Goal: Task Accomplishment & Management: Manage account settings

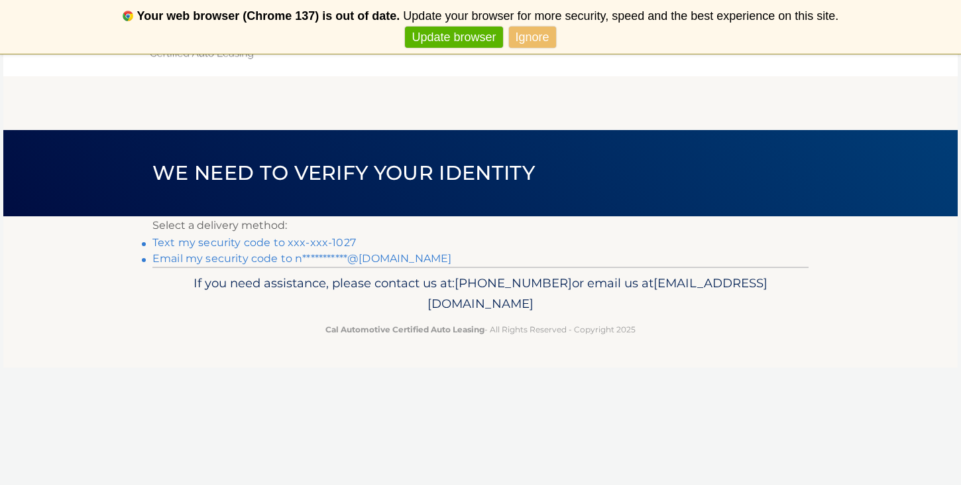
click at [327, 239] on link "Text my security code to xxx-xxx-1027" at bounding box center [254, 242] width 204 height 13
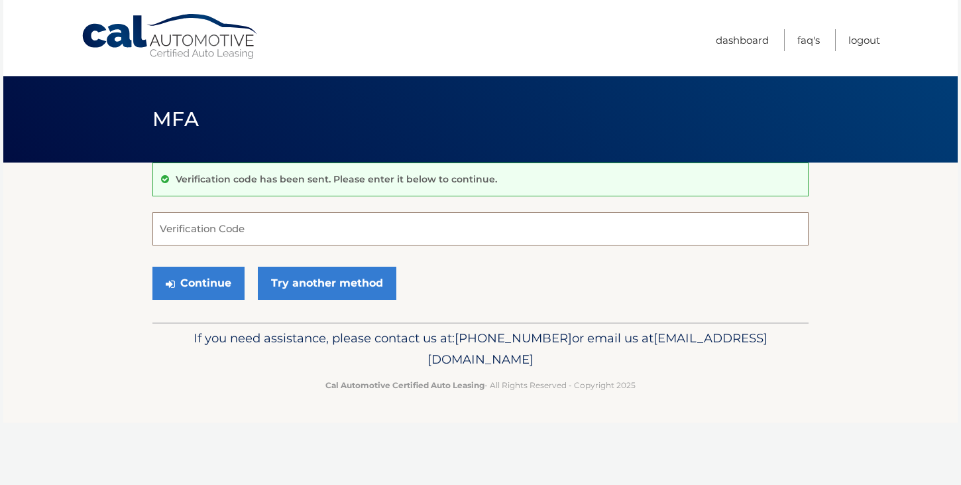
click at [327, 239] on input "Verification Code" at bounding box center [480, 228] width 656 height 33
type input "-"
type input "017892"
click at [196, 284] on button "Continue" at bounding box center [198, 283] width 92 height 33
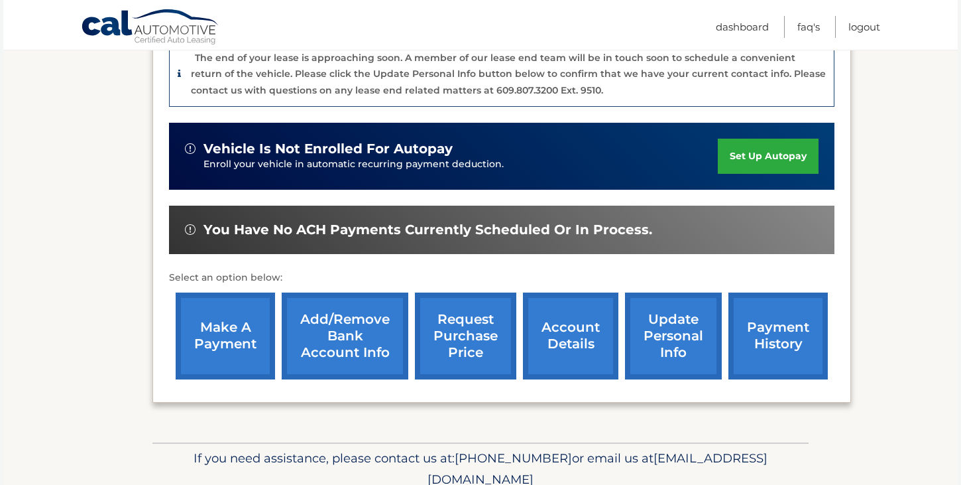
scroll to position [364, 0]
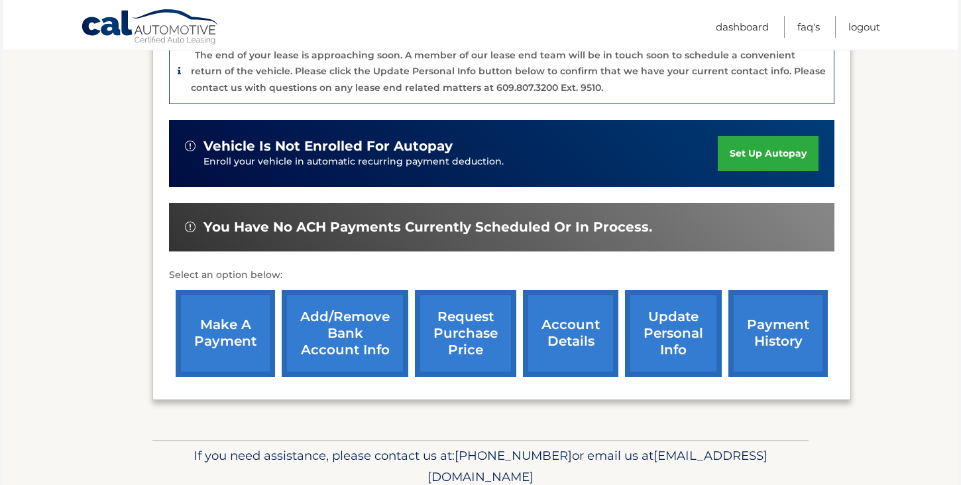
click at [554, 331] on link "account details" at bounding box center [570, 333] width 95 height 87
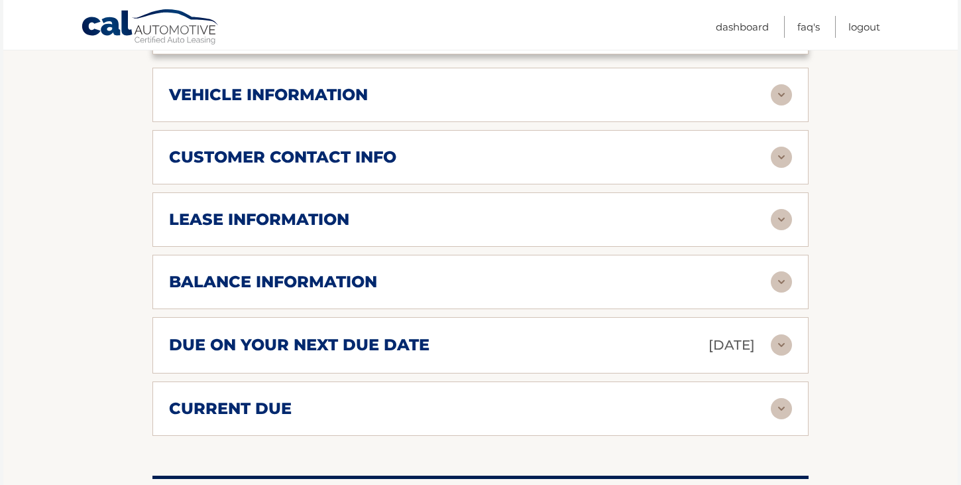
scroll to position [644, 0]
click at [788, 94] on img at bounding box center [781, 95] width 21 height 21
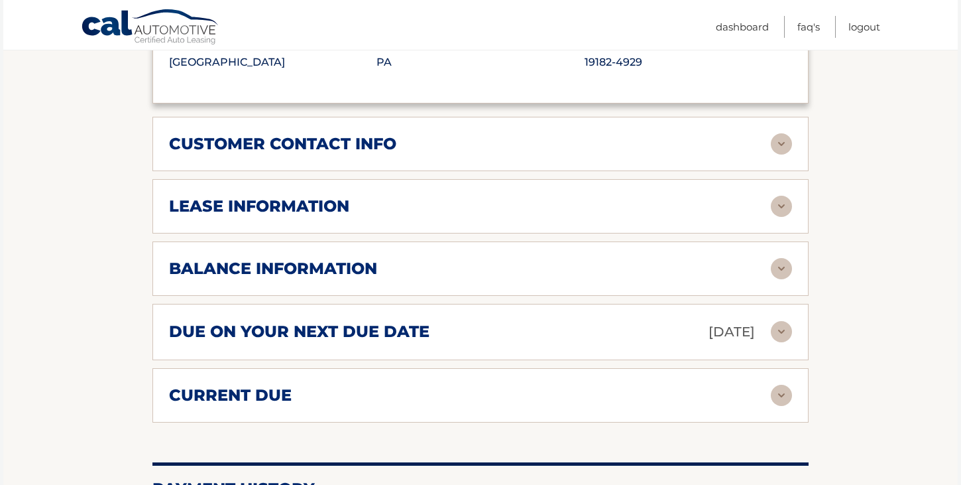
scroll to position [988, 0]
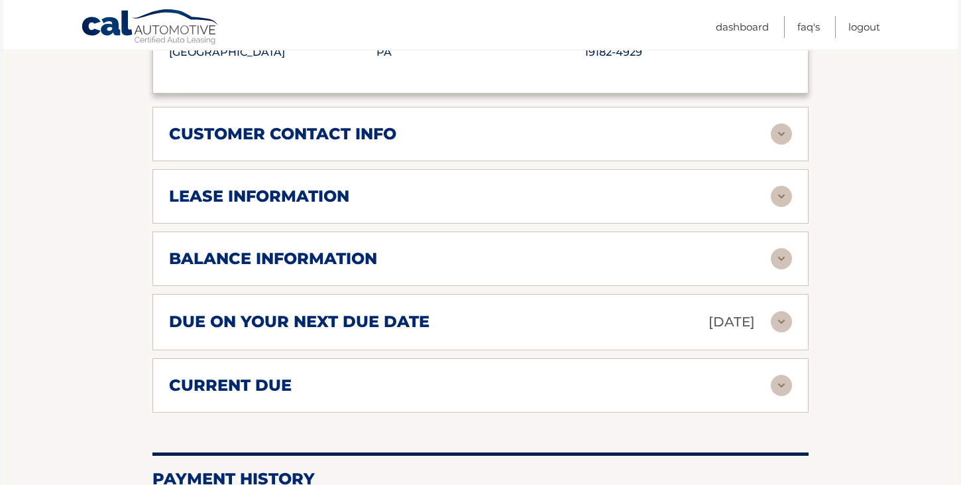
click at [788, 194] on img at bounding box center [781, 196] width 21 height 21
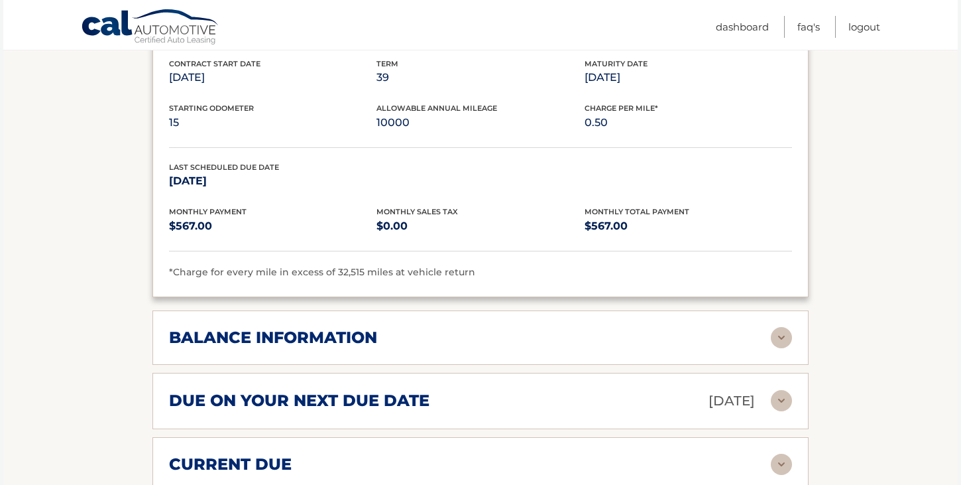
scroll to position [1162, 0]
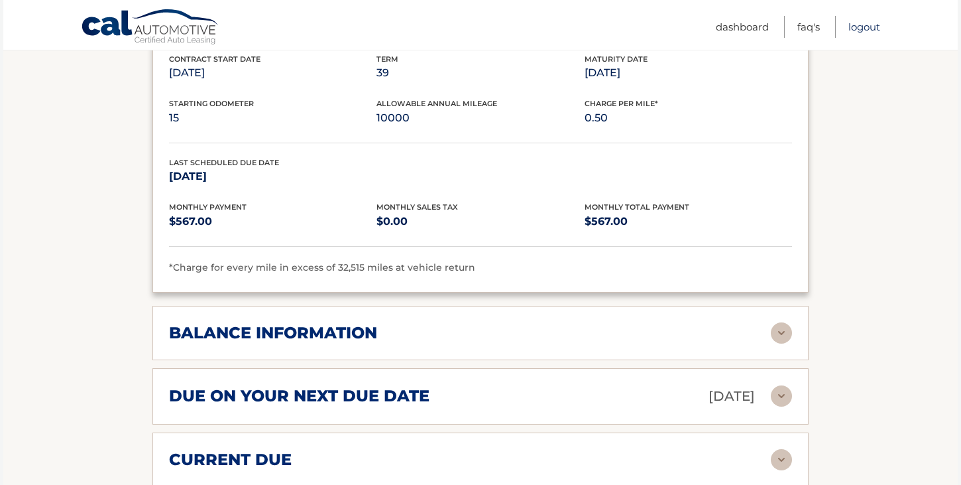
click at [861, 29] on link "Logout" at bounding box center [865, 27] width 32 height 22
